Goal: Task Accomplishment & Management: Manage account settings

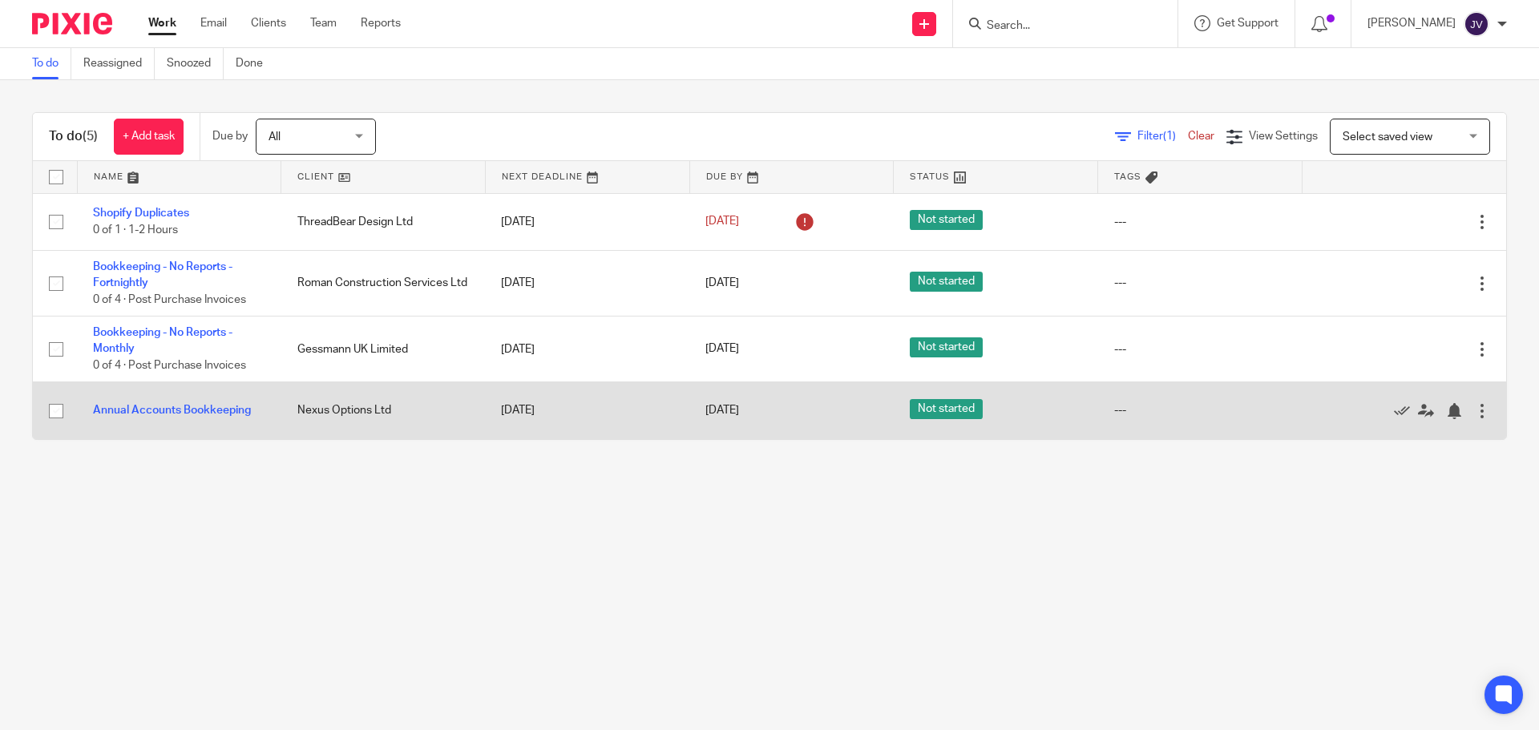
click at [156, 400] on td "Annual Accounts Bookkeeping" at bounding box center [179, 410] width 204 height 57
click at [164, 413] on link "Annual Accounts Bookkeeping" at bounding box center [172, 410] width 158 height 11
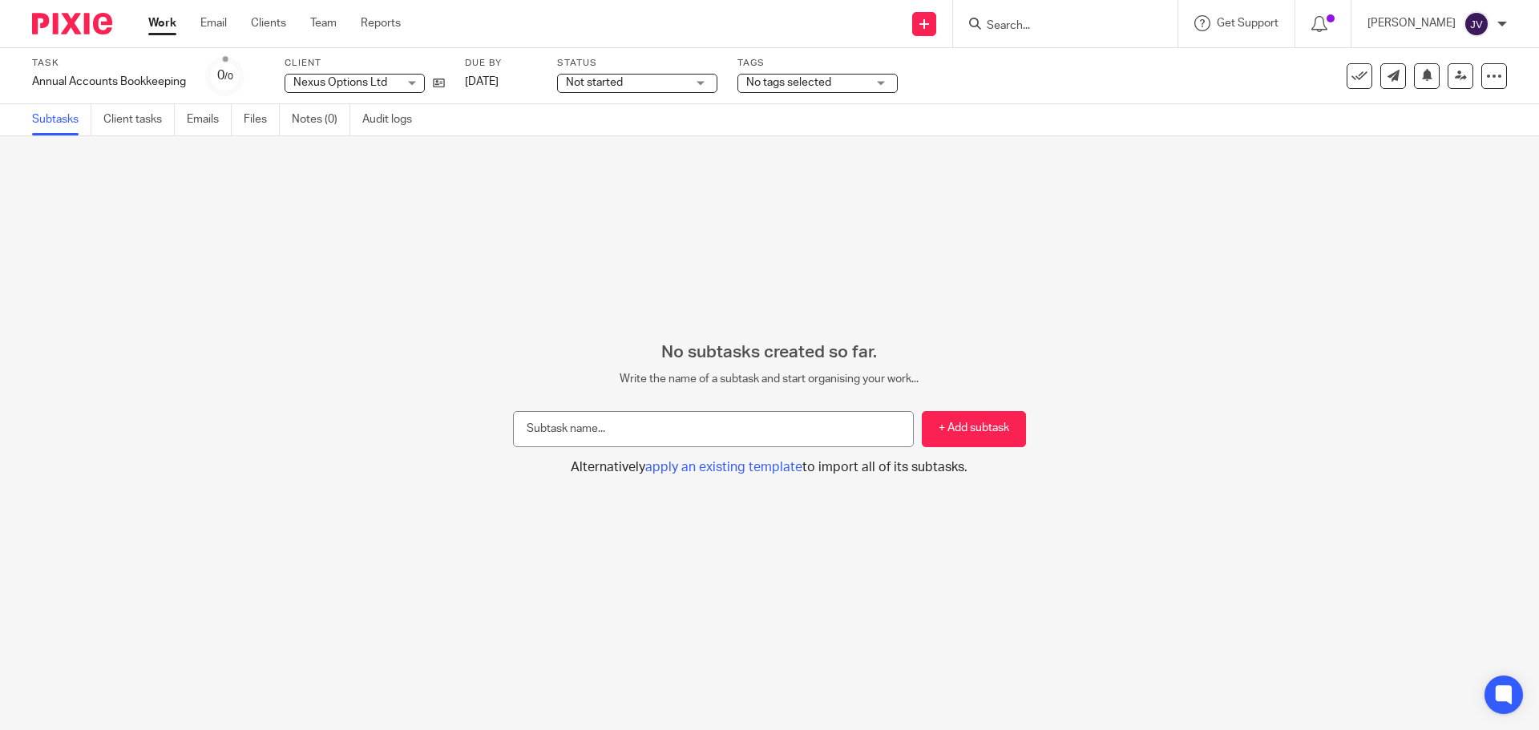
click at [467, 368] on div "No subtasks created so far. Write the name of a subtask and start organising yo…" at bounding box center [769, 409] width 1539 height 134
click at [488, 121] on div "Subtasks Client tasks Emails Files Notes (0) Audit logs" at bounding box center [769, 120] width 1539 height 32
click at [80, 22] on img at bounding box center [72, 24] width 80 height 22
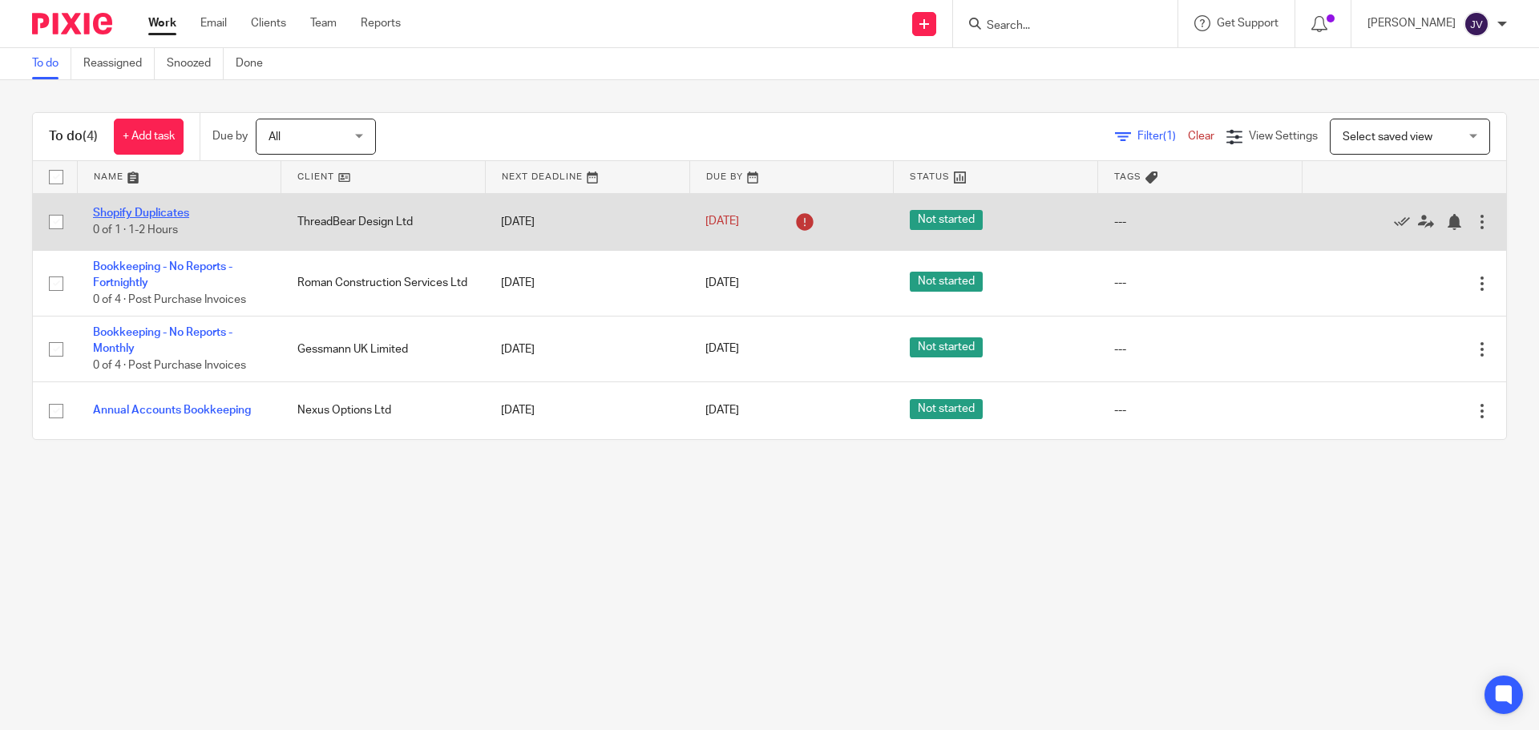
click at [170, 212] on link "Shopify Duplicates" at bounding box center [141, 213] width 96 height 11
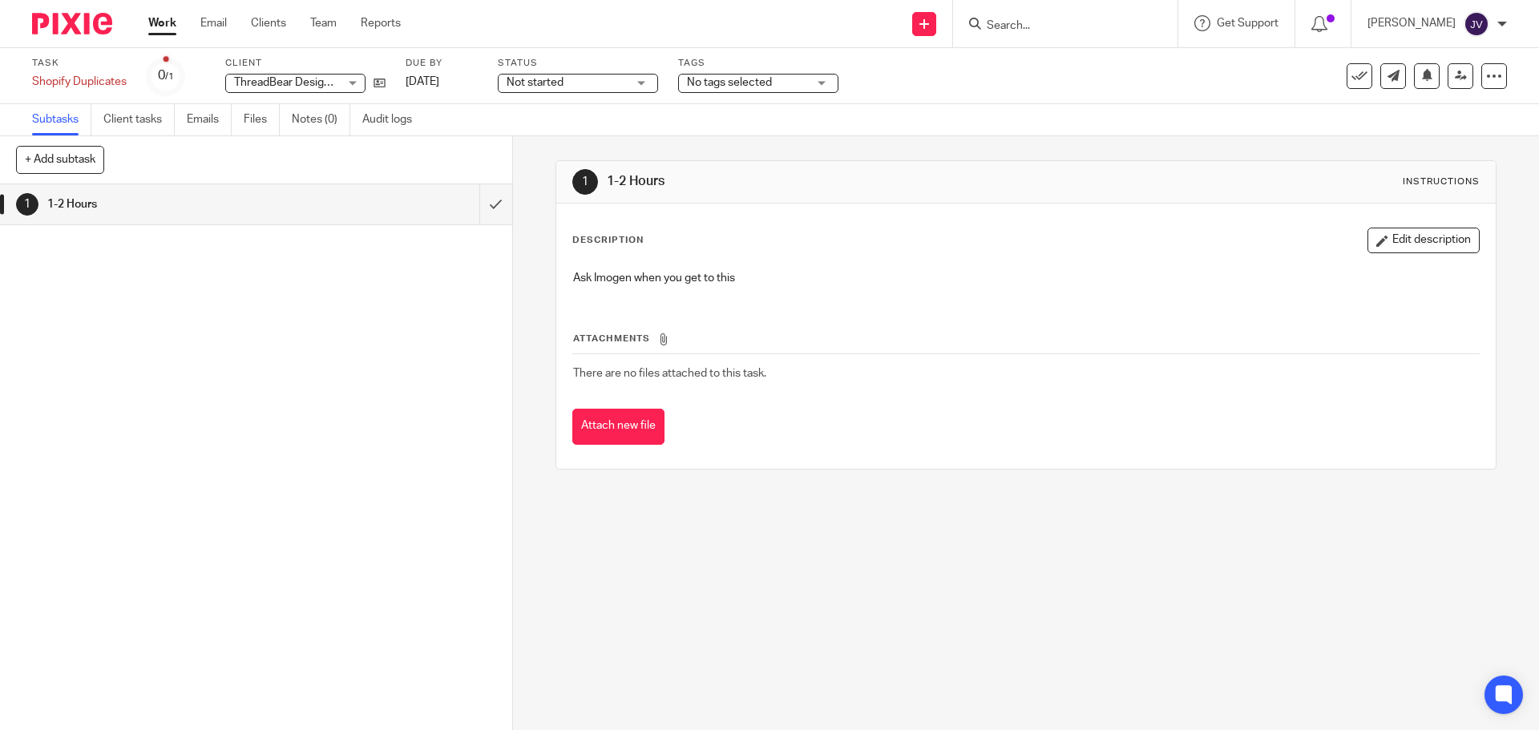
click at [99, 28] on img at bounding box center [72, 24] width 80 height 22
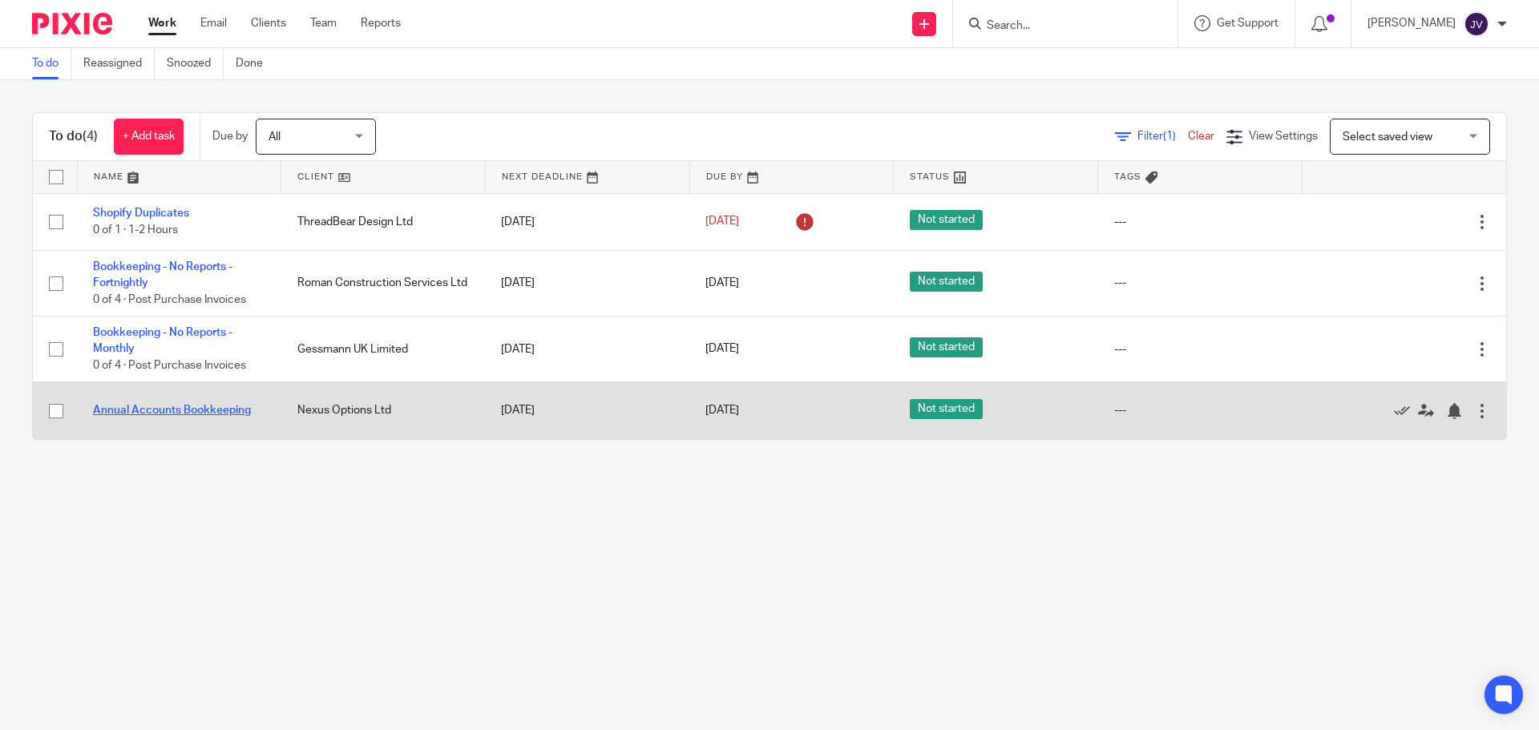
click at [246, 405] on td "Annual Accounts Bookkeeping" at bounding box center [179, 410] width 204 height 57
click at [238, 416] on link "Annual Accounts Bookkeeping" at bounding box center [172, 410] width 158 height 11
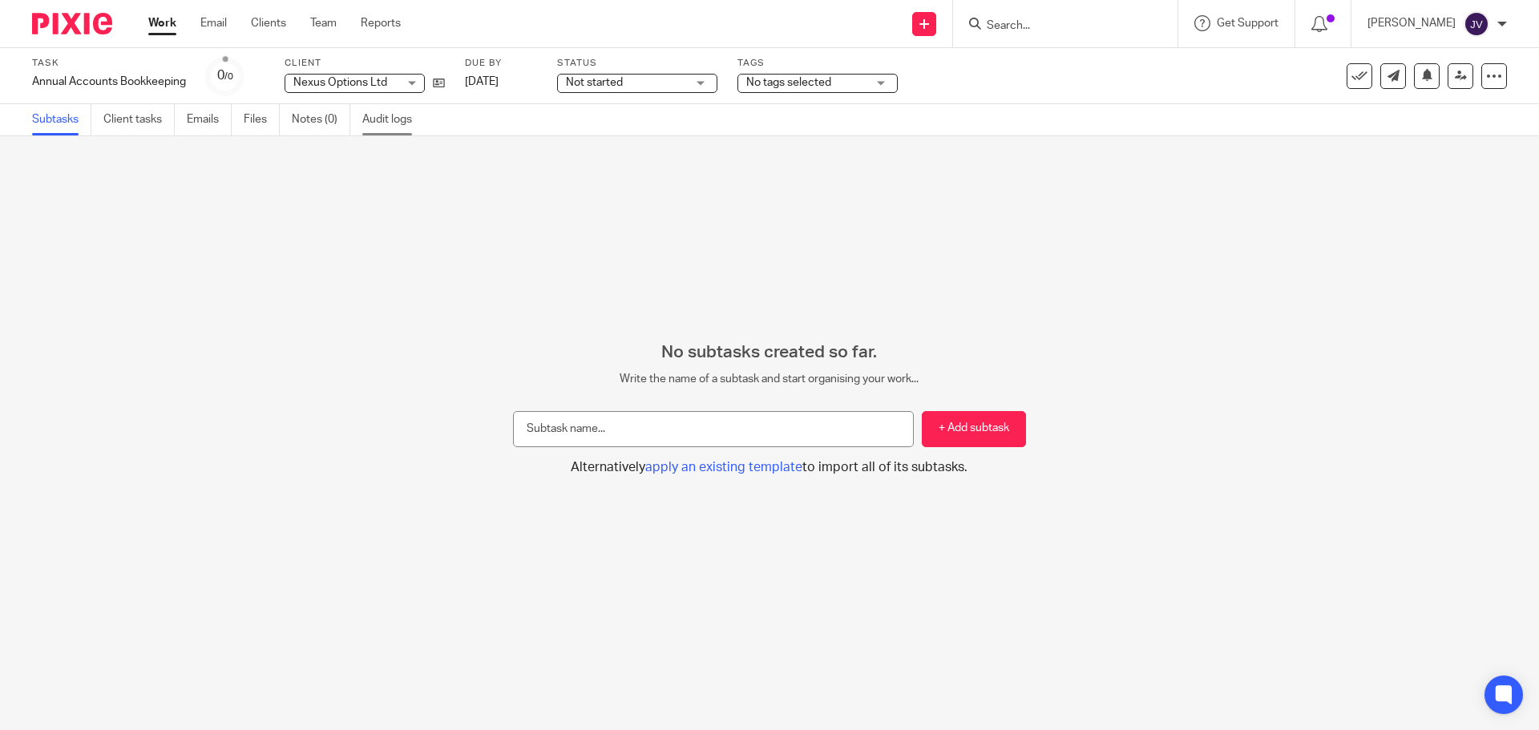
click at [403, 108] on link "Audit logs" at bounding box center [393, 119] width 62 height 31
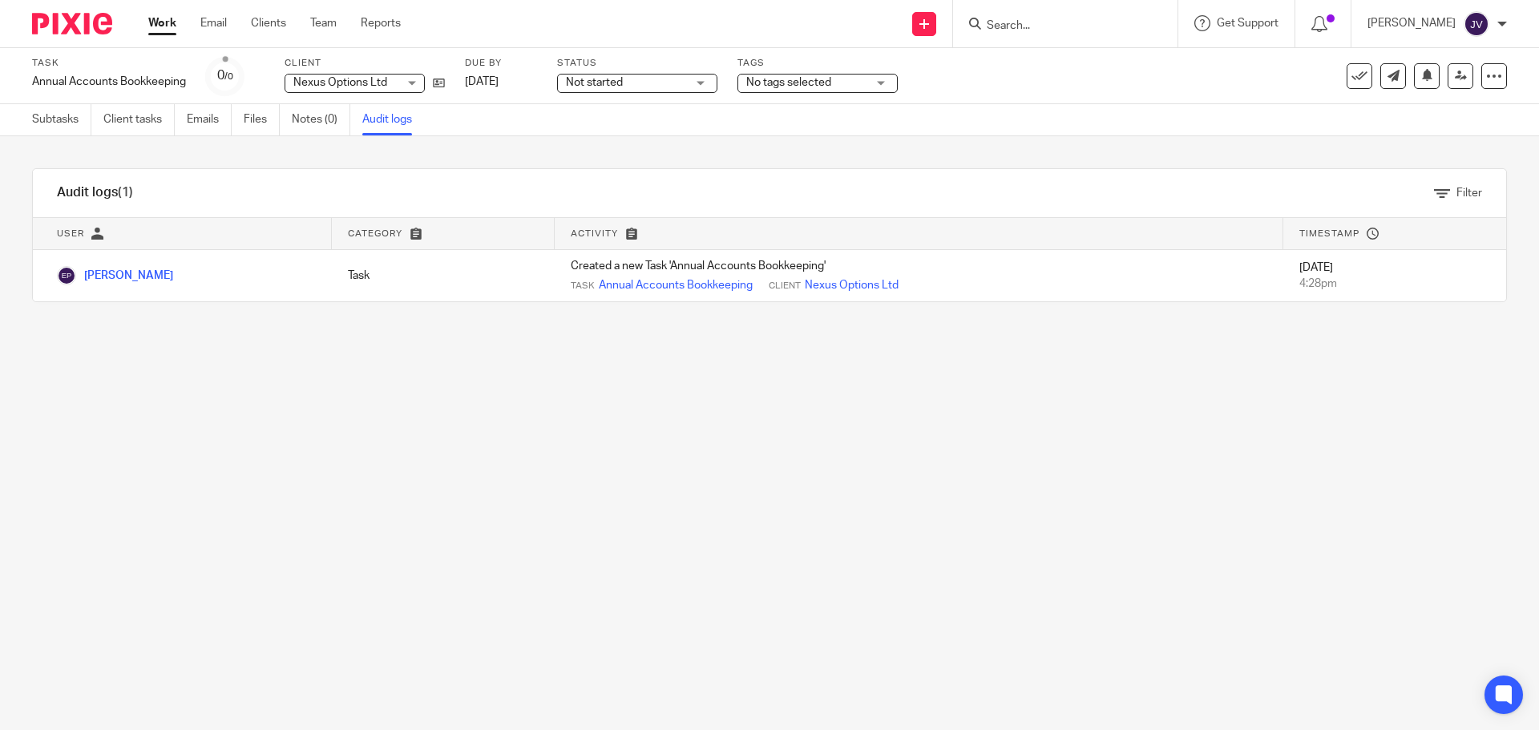
click at [92, 27] on img at bounding box center [72, 24] width 80 height 22
